Goal: Information Seeking & Learning: Learn about a topic

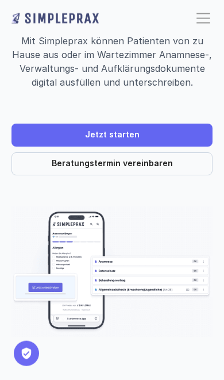
scroll to position [124, 0]
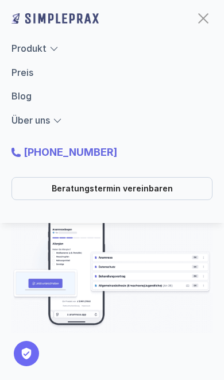
click at [14, 76] on link "Preis" at bounding box center [22, 72] width 22 height 11
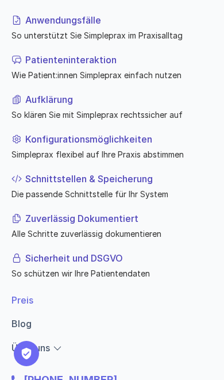
scroll to position [58, 0]
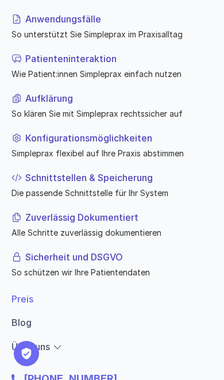
click at [49, 102] on p "Aufklärung" at bounding box center [116, 98] width 183 height 14
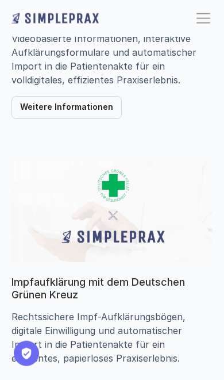
scroll to position [1222, 0]
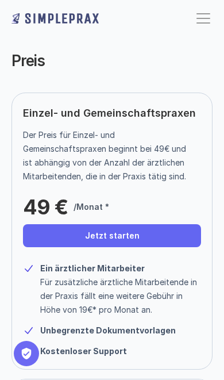
scroll to position [143, 0]
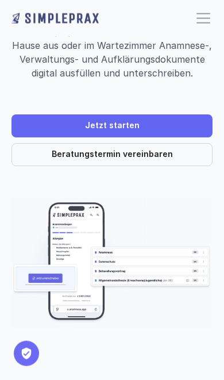
scroll to position [130, 0]
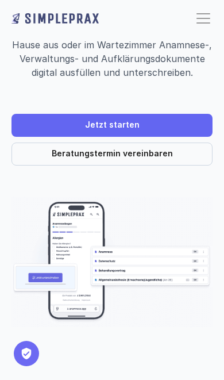
click at [37, 118] on link "Jetzt starten" at bounding box center [111, 125] width 201 height 23
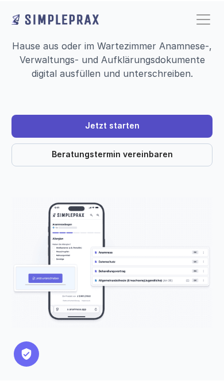
scroll to position [164, 0]
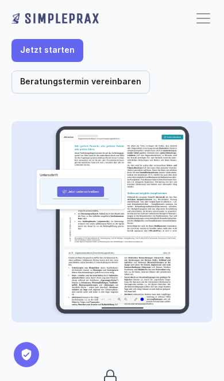
click at [44, 318] on img at bounding box center [112, 222] width 192 height 192
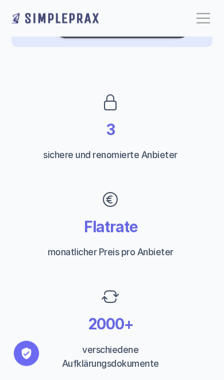
scroll to position [440, 0]
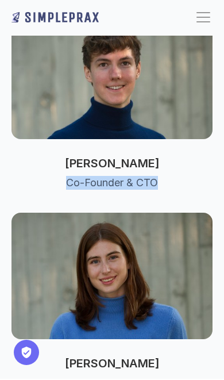
scroll to position [607, 0]
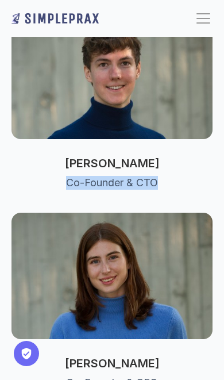
click at [193, 176] on p "Co-Founder & CTO" at bounding box center [111, 183] width 201 height 14
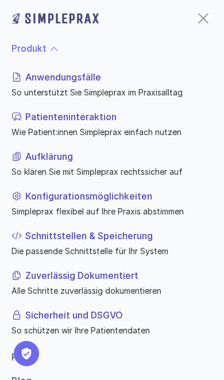
scroll to position [0, 0]
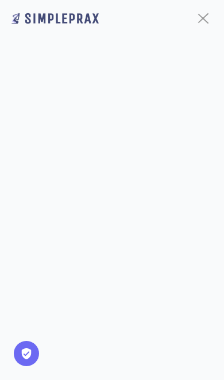
click at [198, 14] on div at bounding box center [203, 18] width 18 height 18
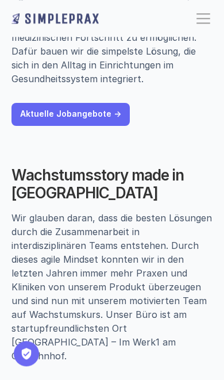
scroll to position [152, 0]
